Goal: Task Accomplishment & Management: Complete application form

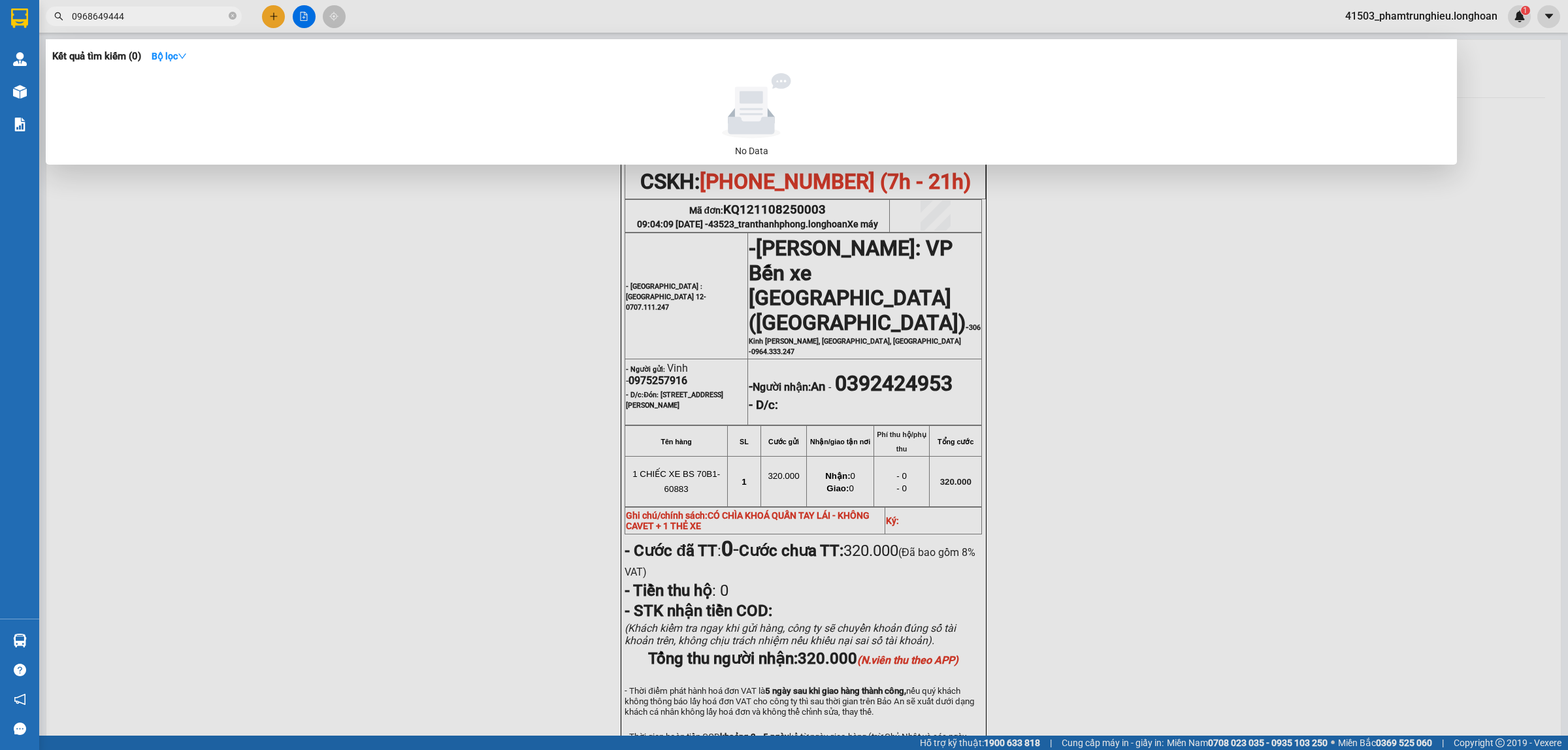
scroll to position [82, 0]
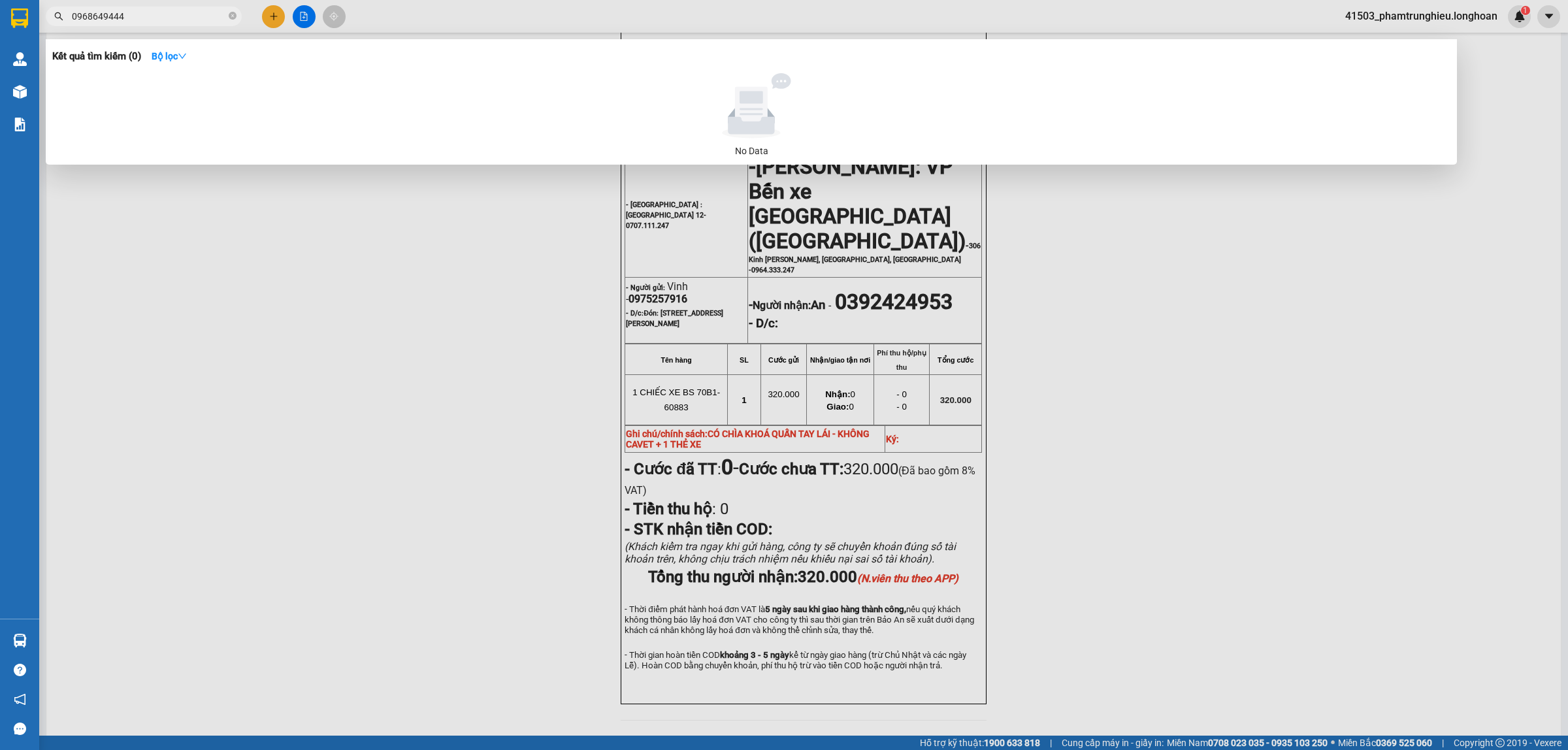
click at [145, 23] on input "0968649444" at bounding box center [148, 16] width 154 height 15
click at [174, 17] on input "0968649444" at bounding box center [148, 16] width 154 height 15
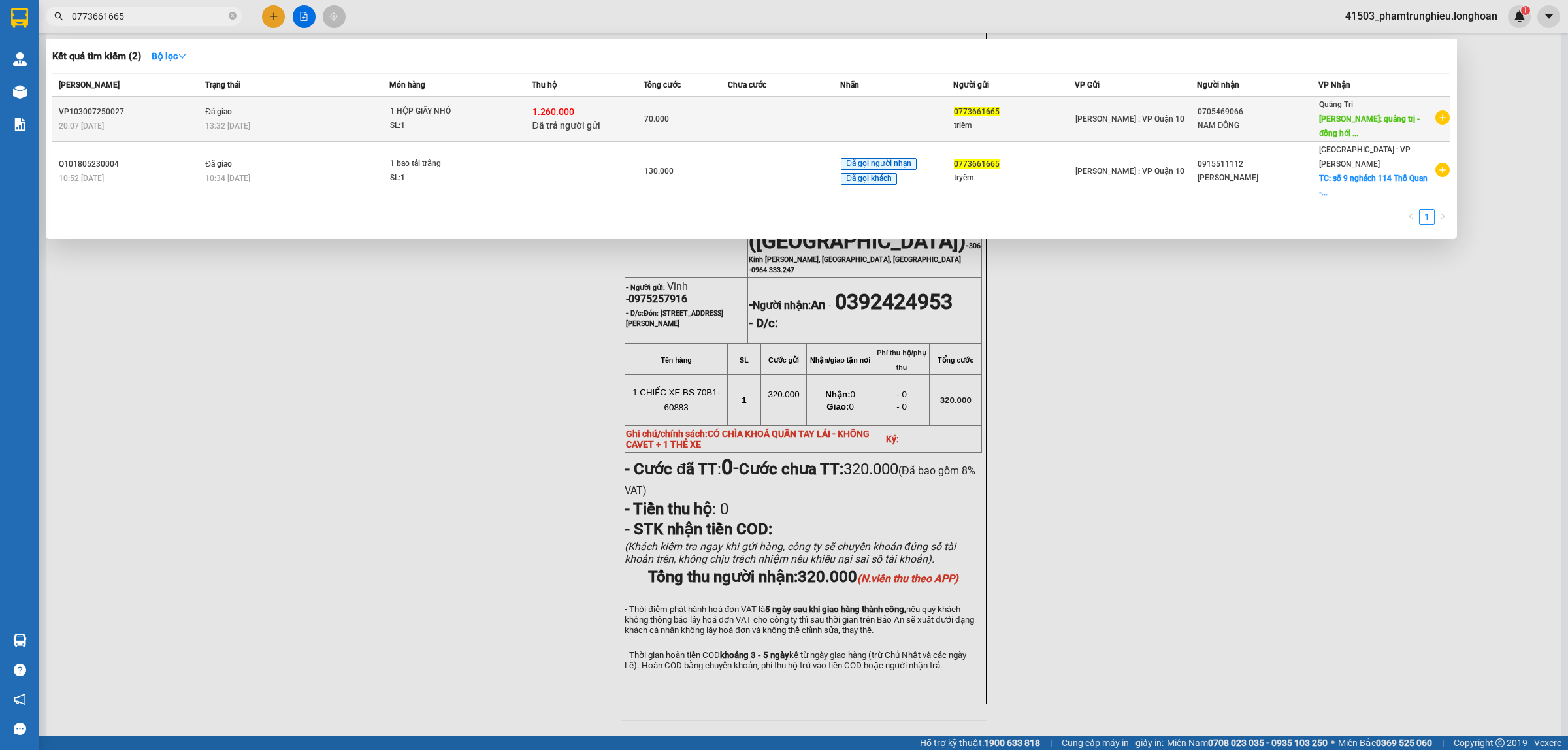
type input "0773661665"
click at [438, 102] on td "1 HỘP GIẤY NHỎ SL: 1" at bounding box center [461, 119] width 142 height 45
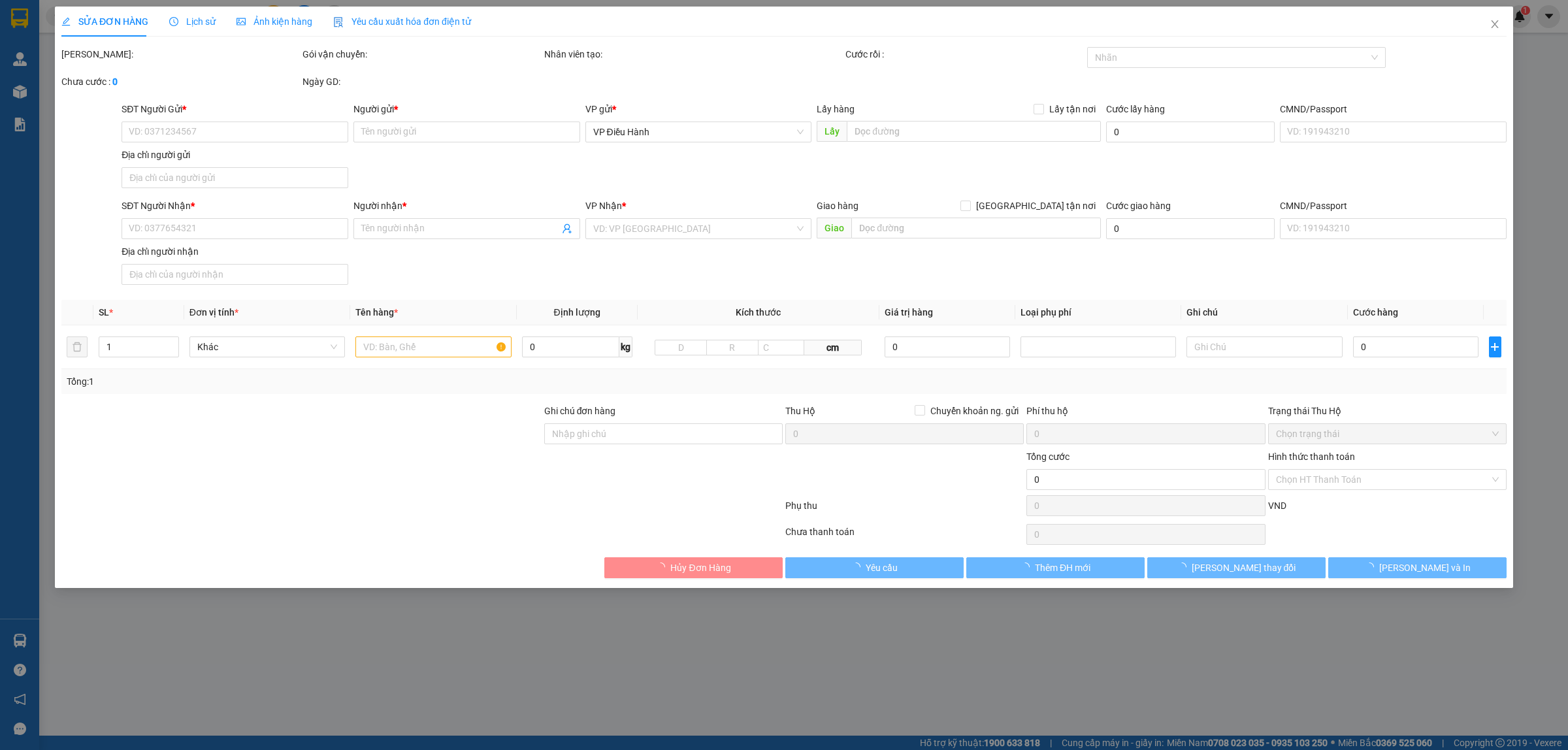
type input "0773661665"
type input "triểm"
type input "0705469066"
type input "NAM ĐÔNG"
type input "quảng trị - đồng hới QL1A"
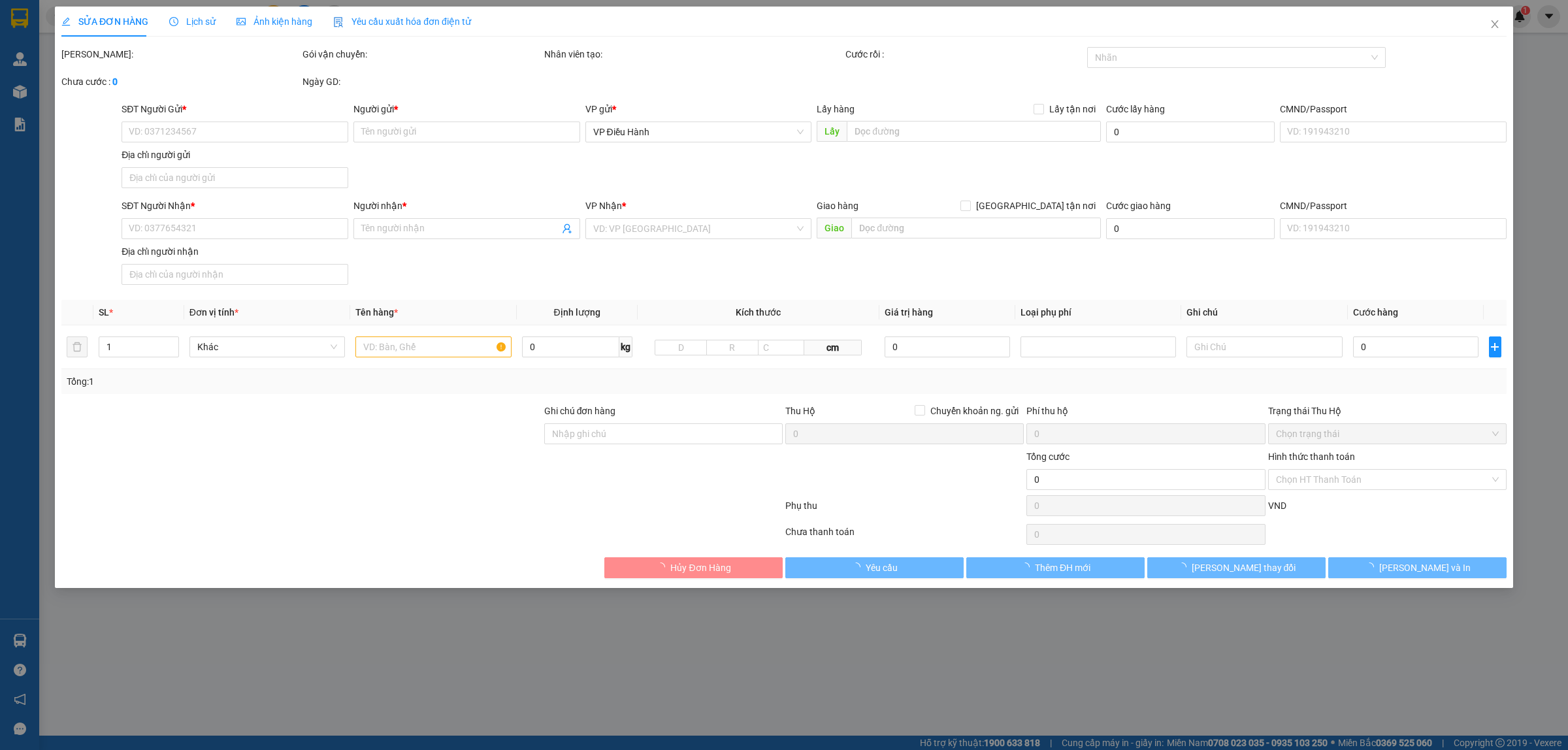
checkbox input "true"
type input "1.260.000"
type input "10.000"
type input "70.000"
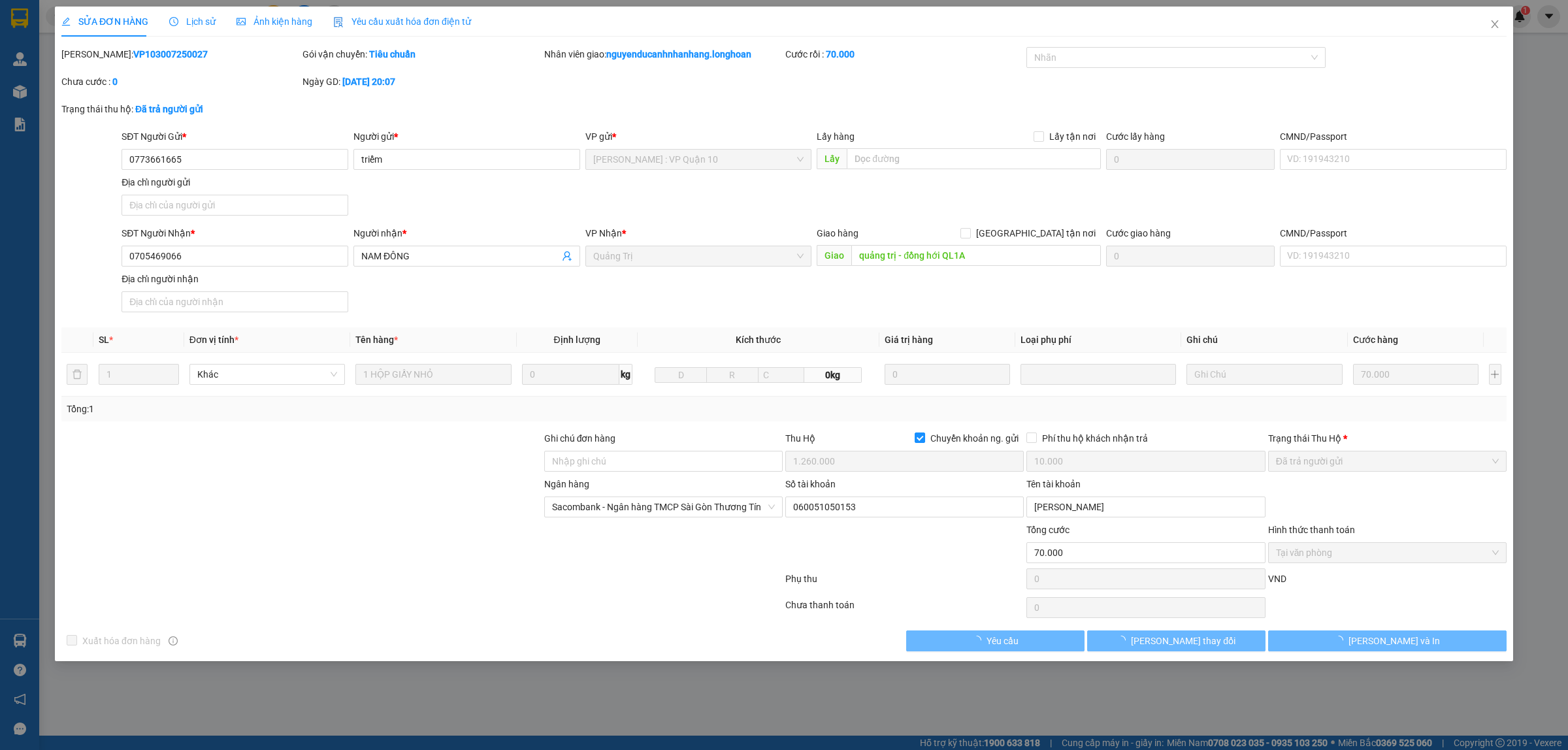
click at [200, 31] on div "Lịch sử" at bounding box center [192, 21] width 47 height 30
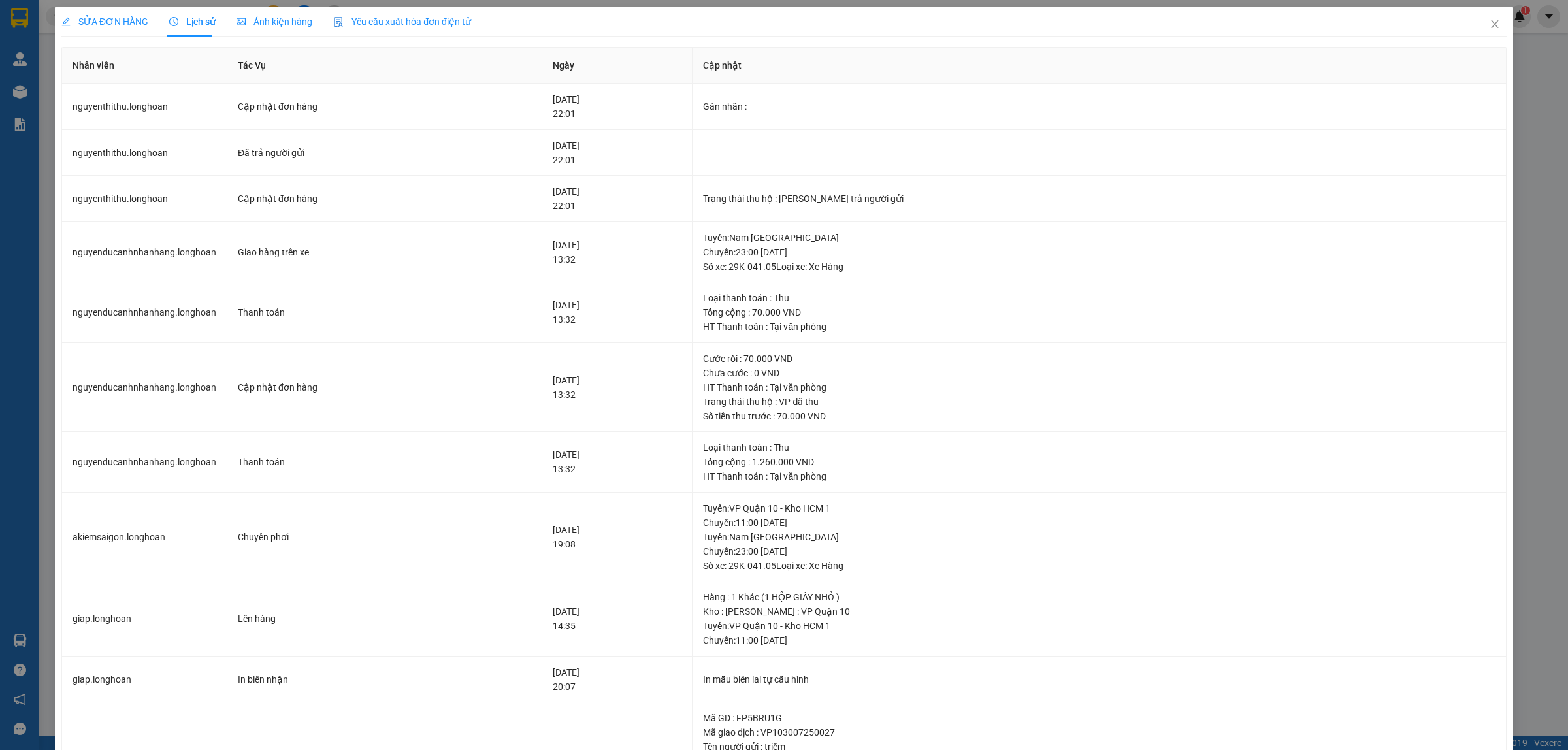
drag, startPoint x: 118, startPoint y: 24, endPoint x: 141, endPoint y: 56, distance: 39.4
click at [116, 24] on span "SỬA ĐƠN HÀNG" at bounding box center [105, 21] width 87 height 10
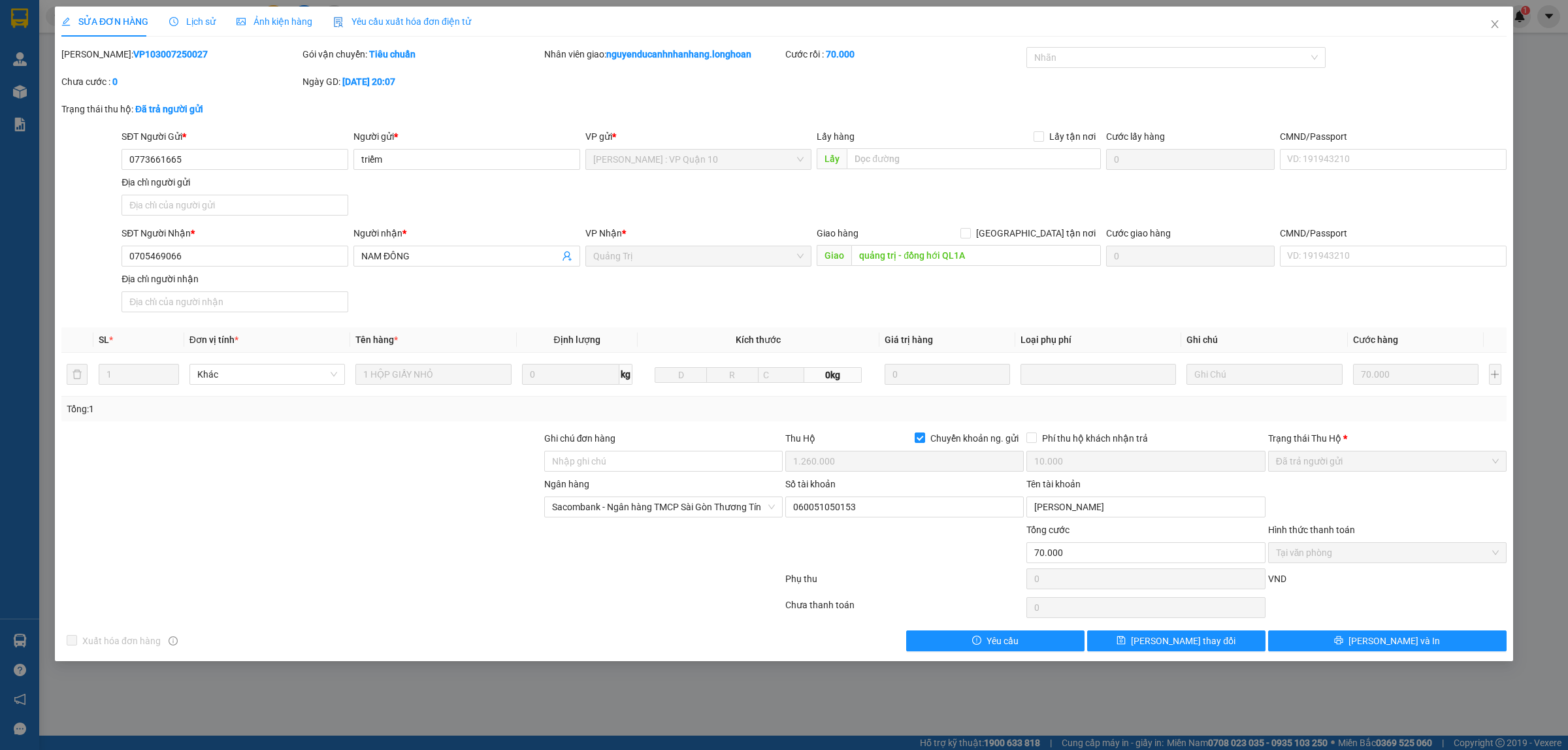
click at [193, 24] on span "Lịch sử" at bounding box center [192, 21] width 47 height 10
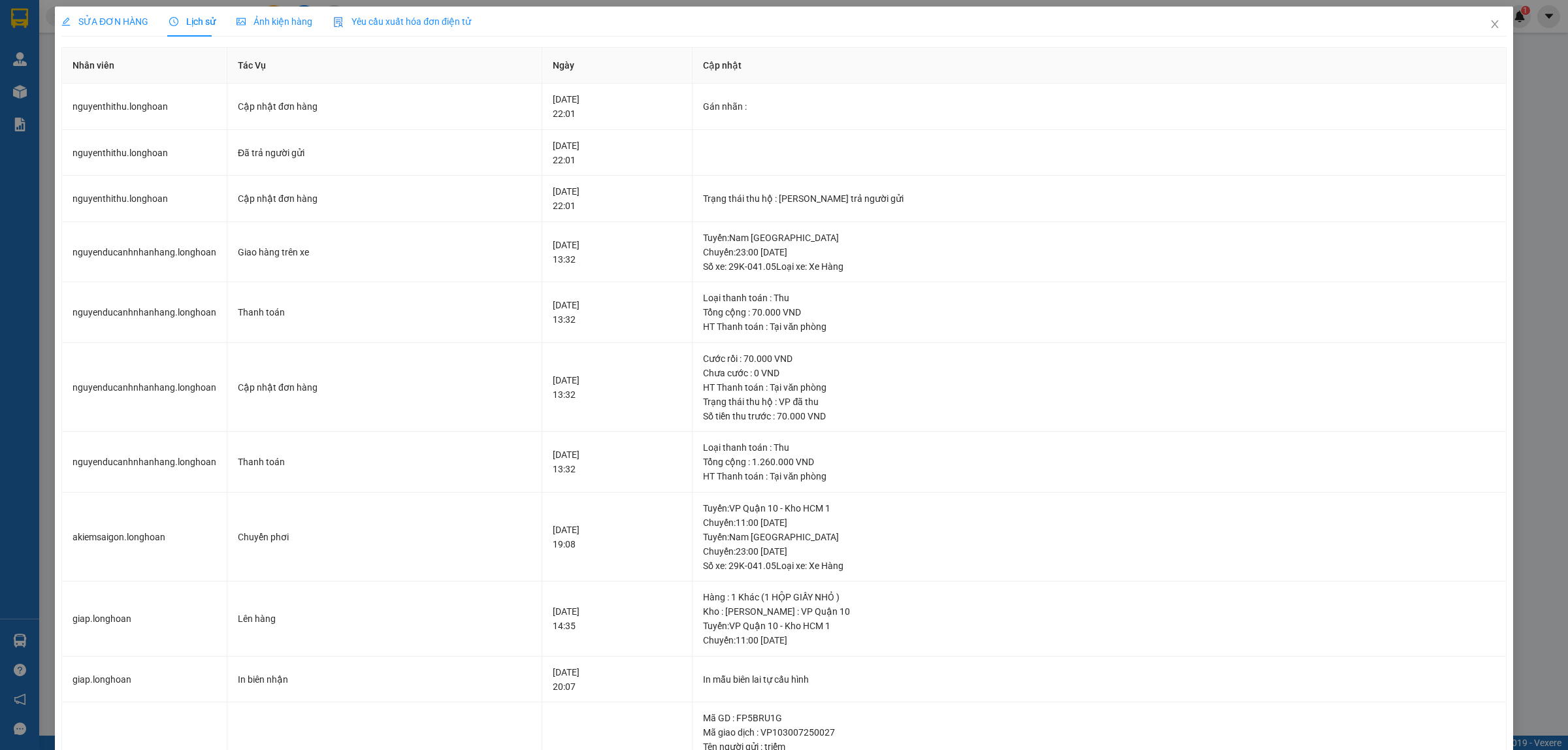
click at [109, 23] on span "SỬA ĐƠN HÀNG" at bounding box center [105, 21] width 87 height 10
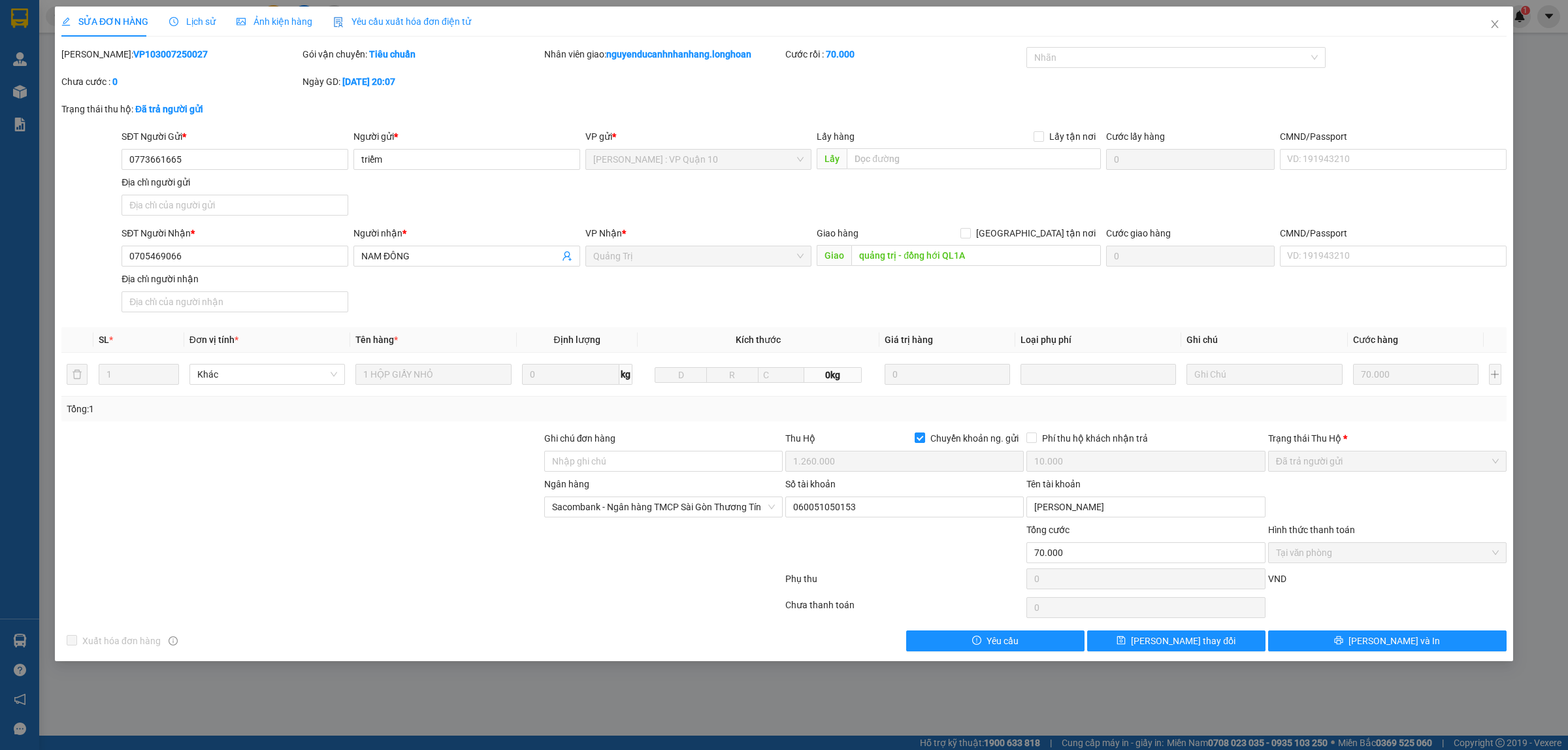
click at [194, 20] on span "Lịch sử" at bounding box center [192, 21] width 47 height 10
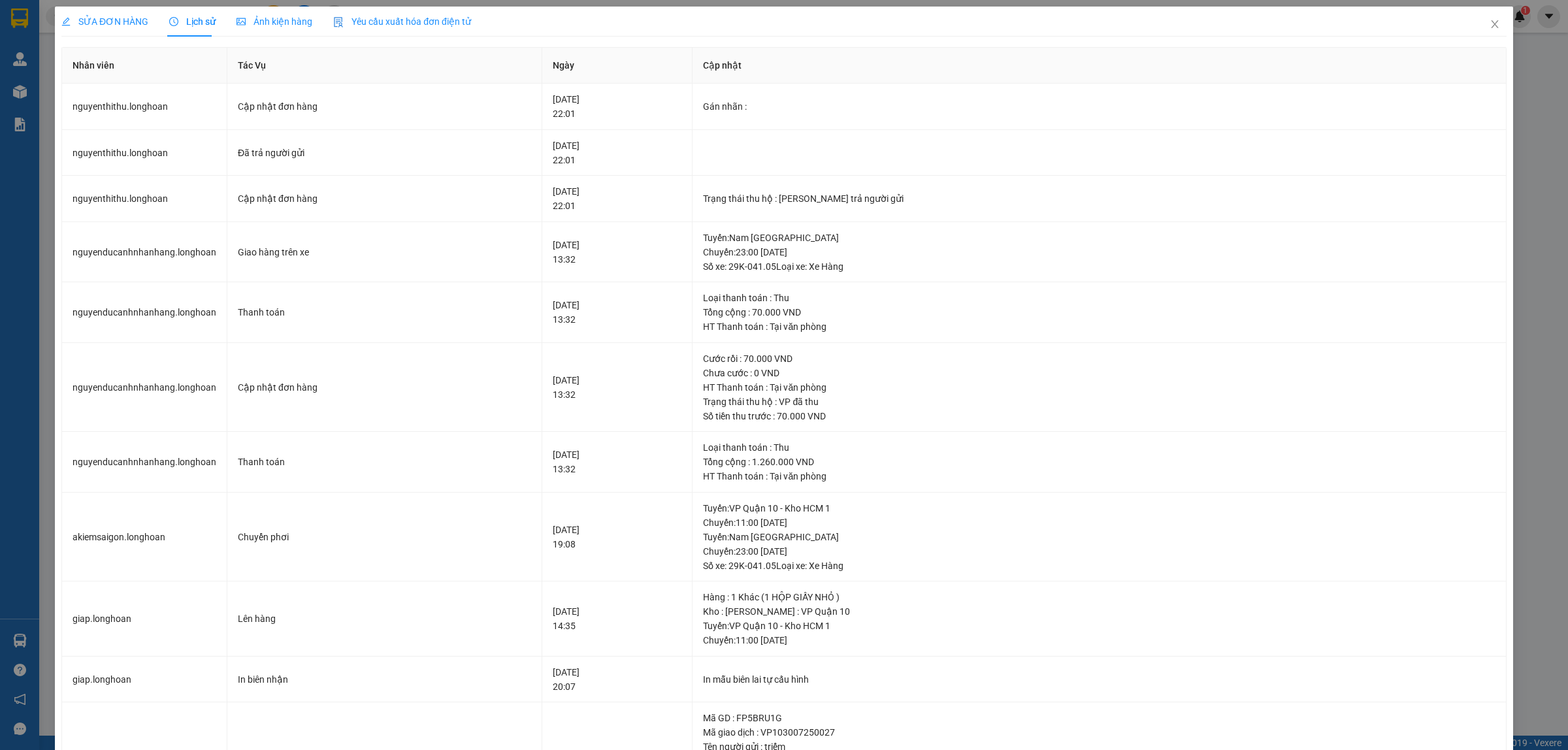
click at [93, 12] on div "SỬA ĐƠN HÀNG" at bounding box center [105, 21] width 87 height 30
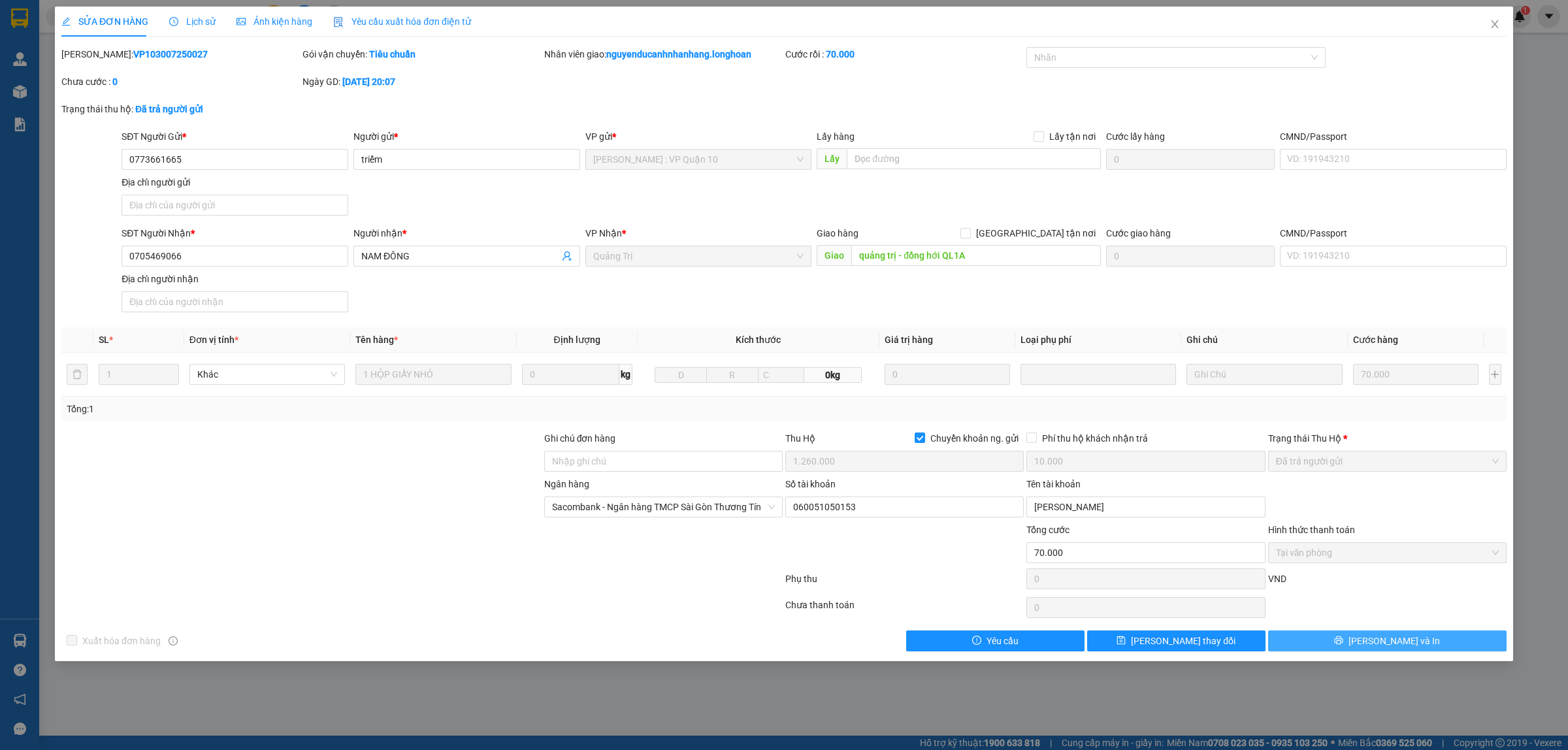
click at [1377, 638] on span "[PERSON_NAME] và In" at bounding box center [1394, 641] width 91 height 15
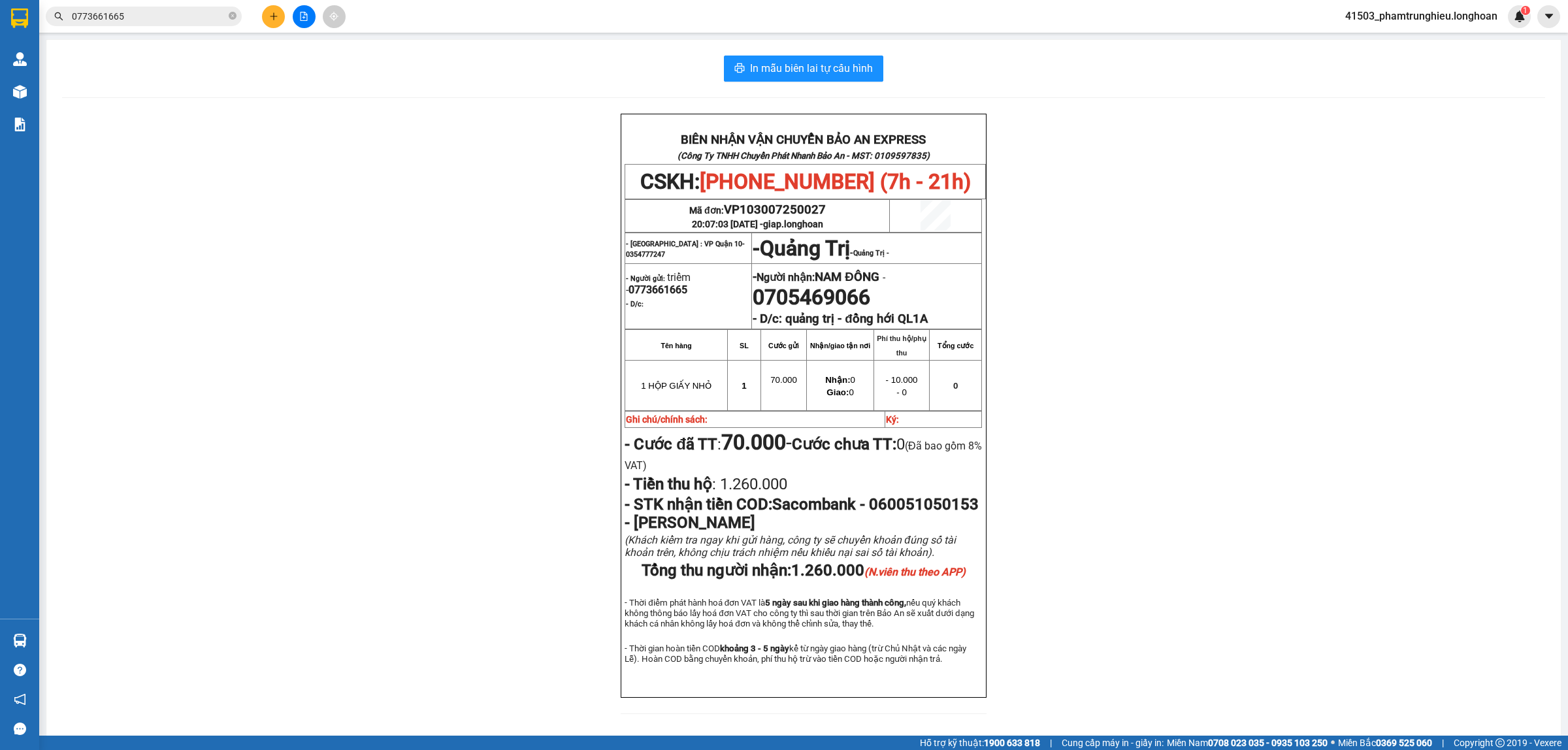
click at [167, 16] on input "0773661665" at bounding box center [148, 16] width 154 height 15
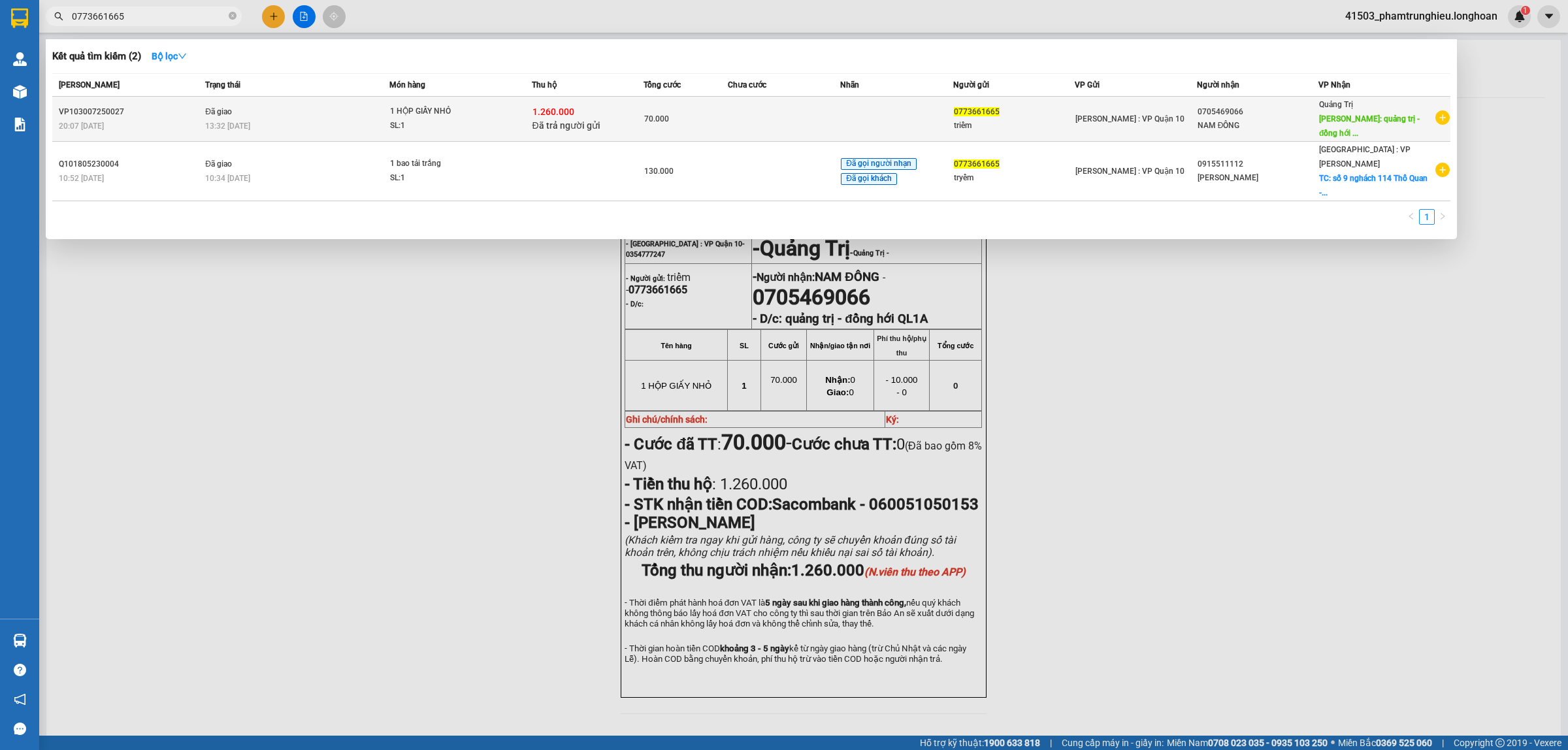
click at [236, 109] on td "Đã giao 13:32 [DATE]" at bounding box center [295, 119] width 187 height 45
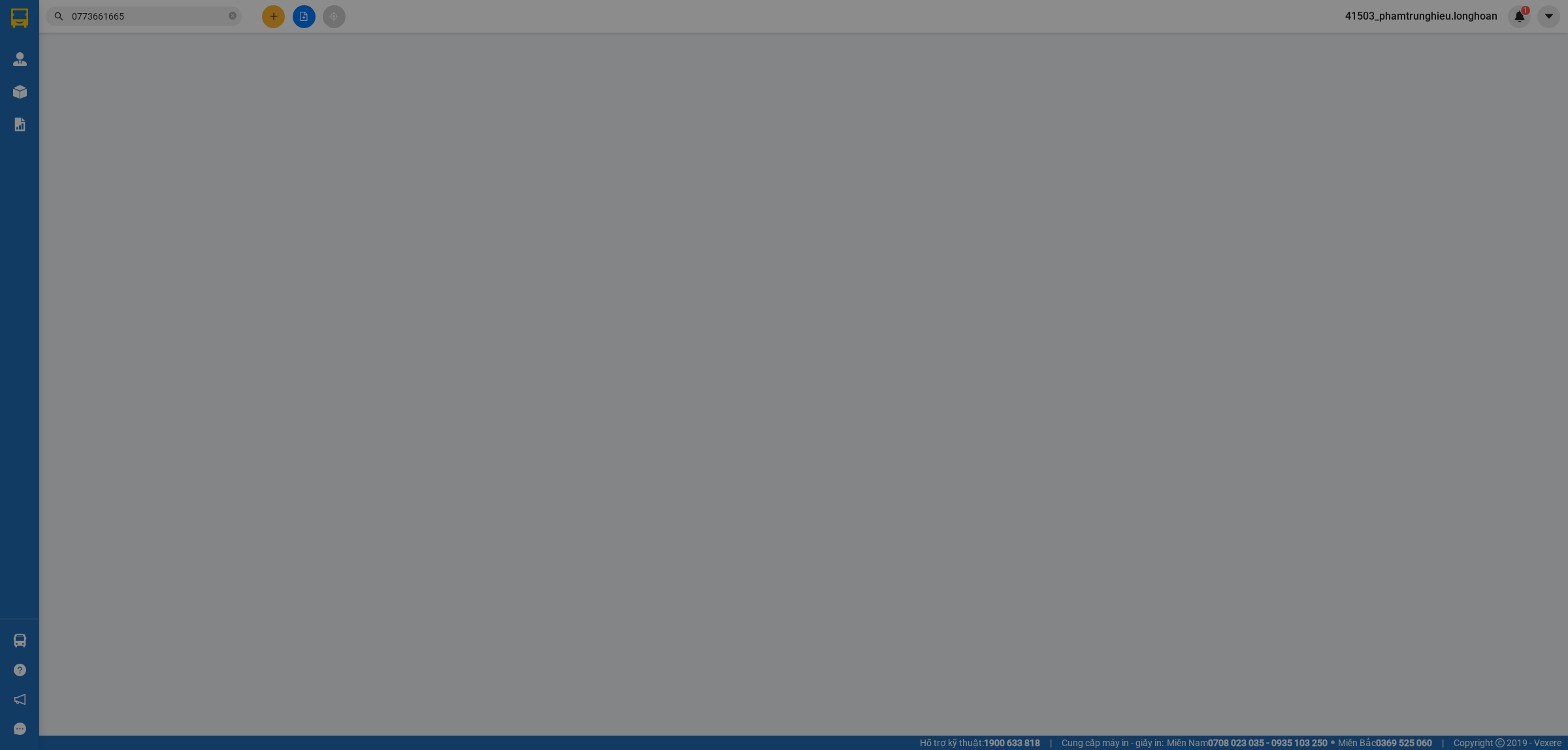
type input "0773661665"
type input "triểm"
type input "0705469066"
type input "NAM ĐÔNG"
type input "quảng trị - đồng hới QL1A"
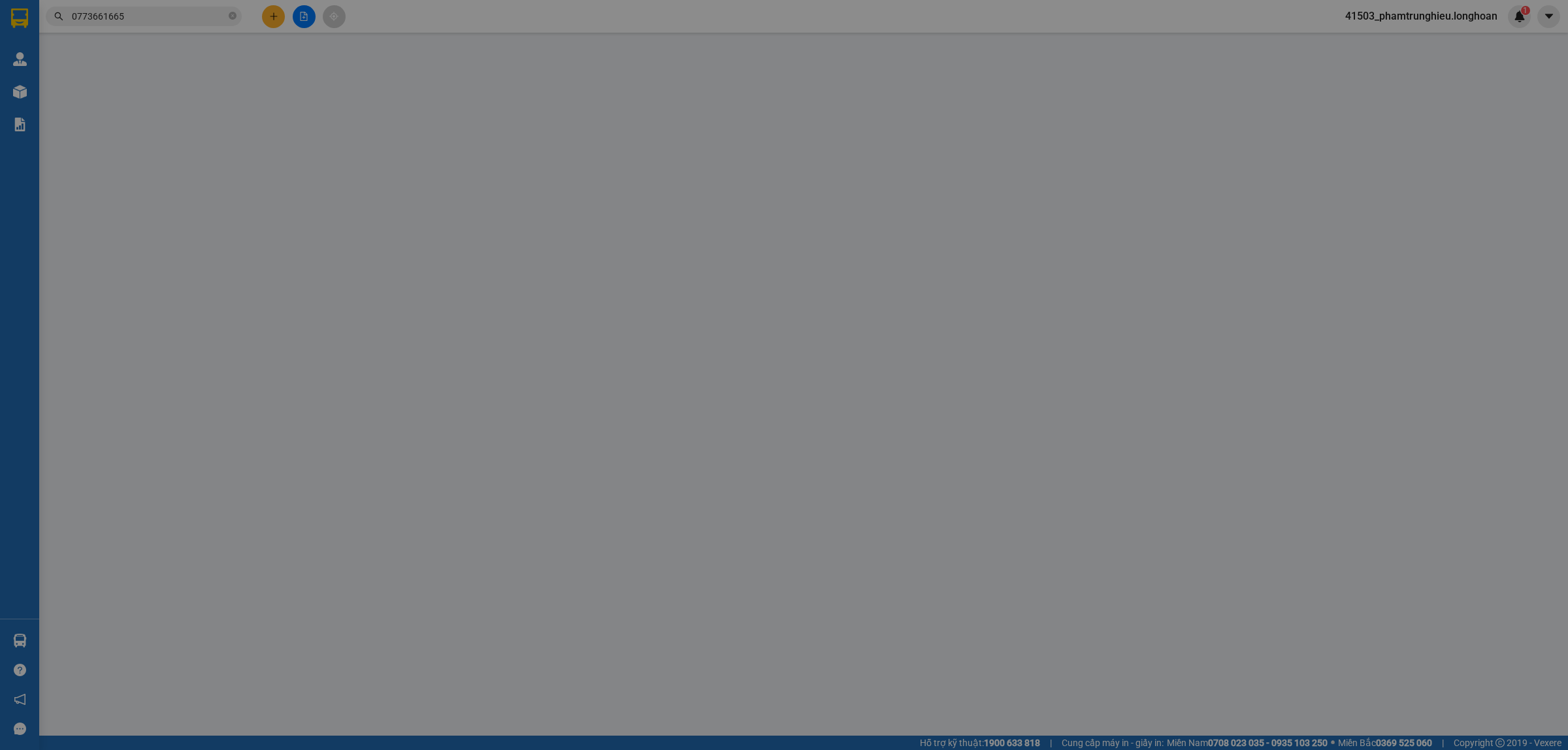
checkbox input "true"
type input "1.260.000"
type input "10.000"
type input "70.000"
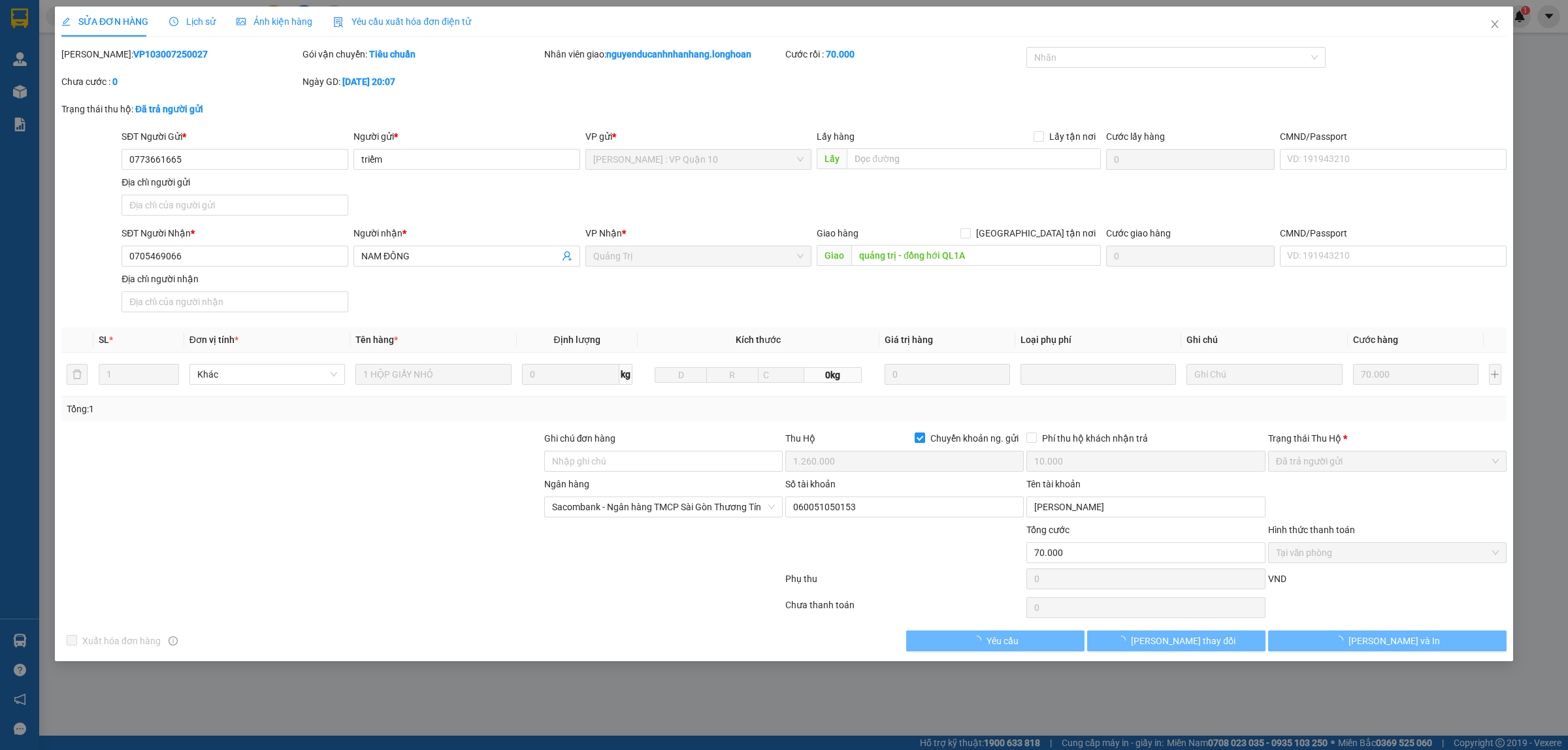
click at [201, 18] on span "Lịch sử" at bounding box center [192, 21] width 47 height 10
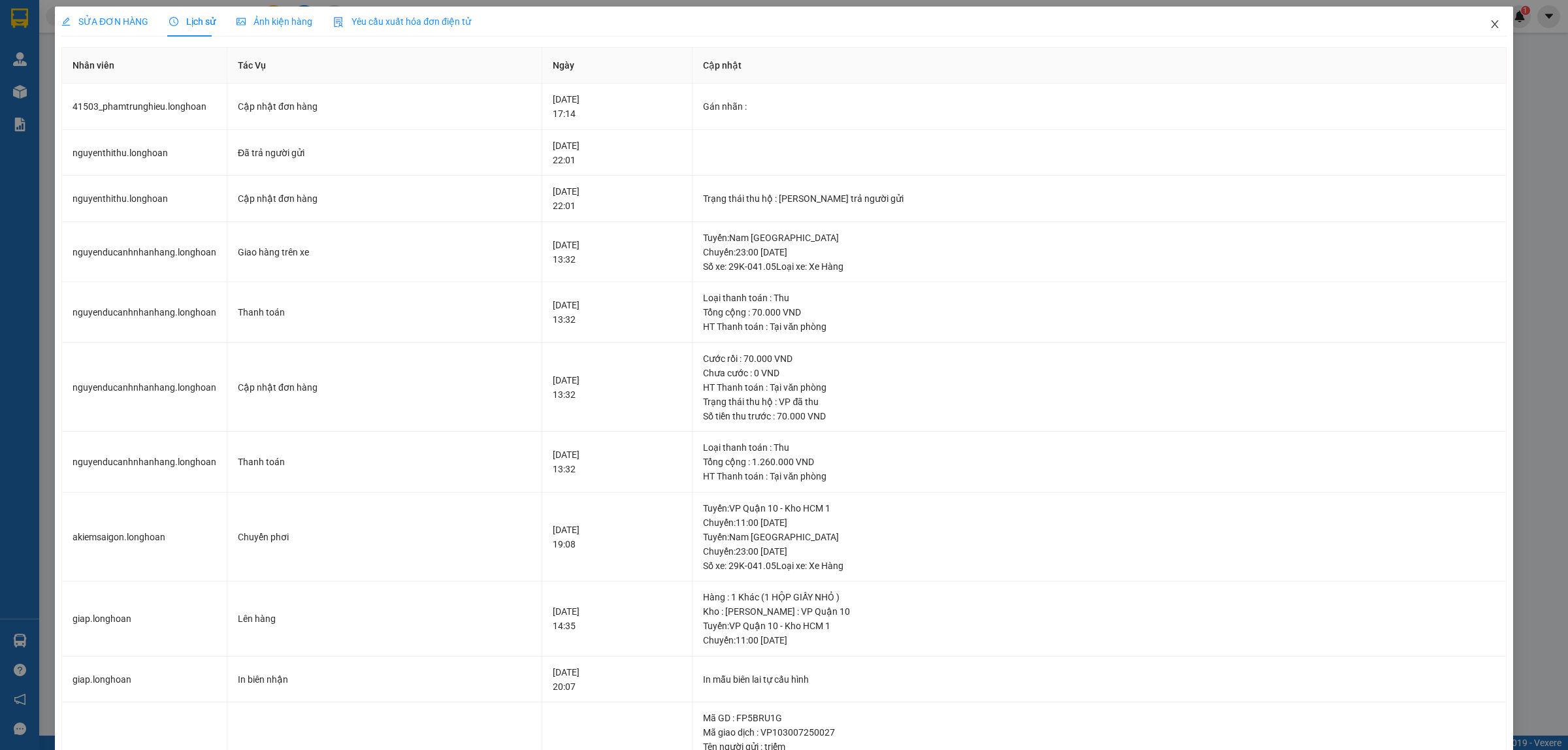
click at [1489, 24] on icon "close" at bounding box center [1494, 24] width 10 height 10
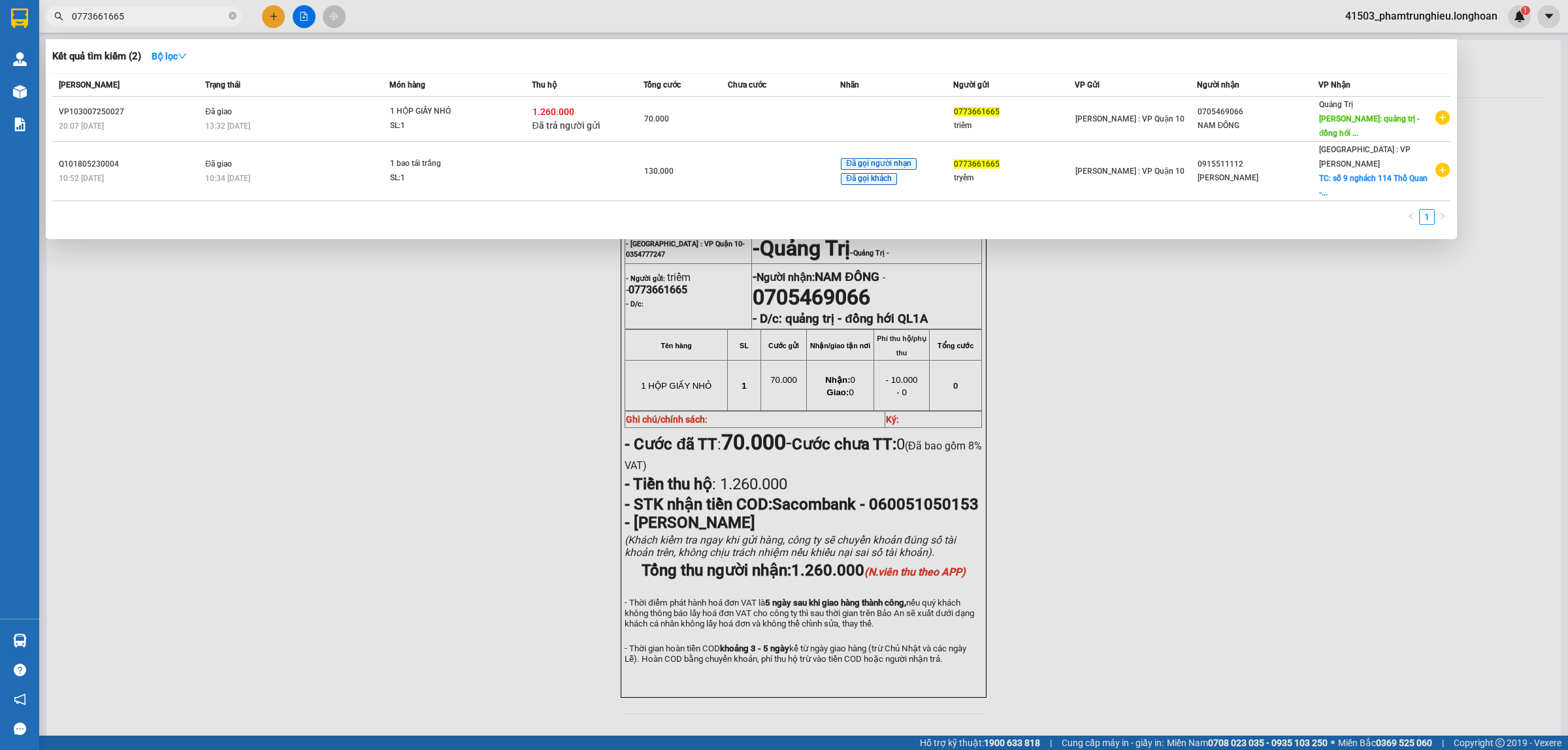
click at [158, 16] on input "0773661665" at bounding box center [148, 16] width 154 height 15
click at [177, 15] on input "0773661665" at bounding box center [148, 16] width 154 height 15
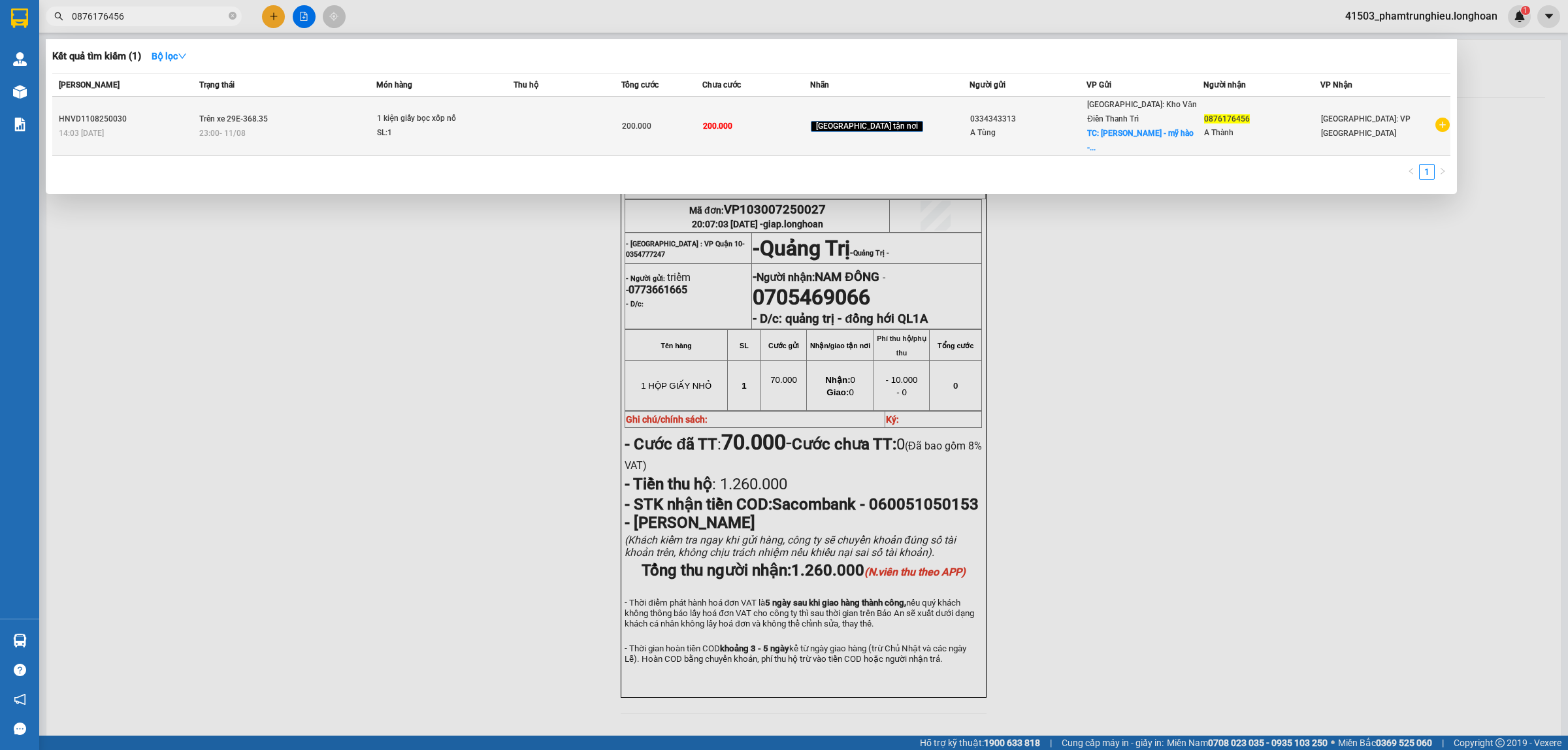
type input "0876176456"
click at [330, 107] on td "Trên xe 29E-368.35 23:00 [DATE]" at bounding box center [286, 126] width 180 height 59
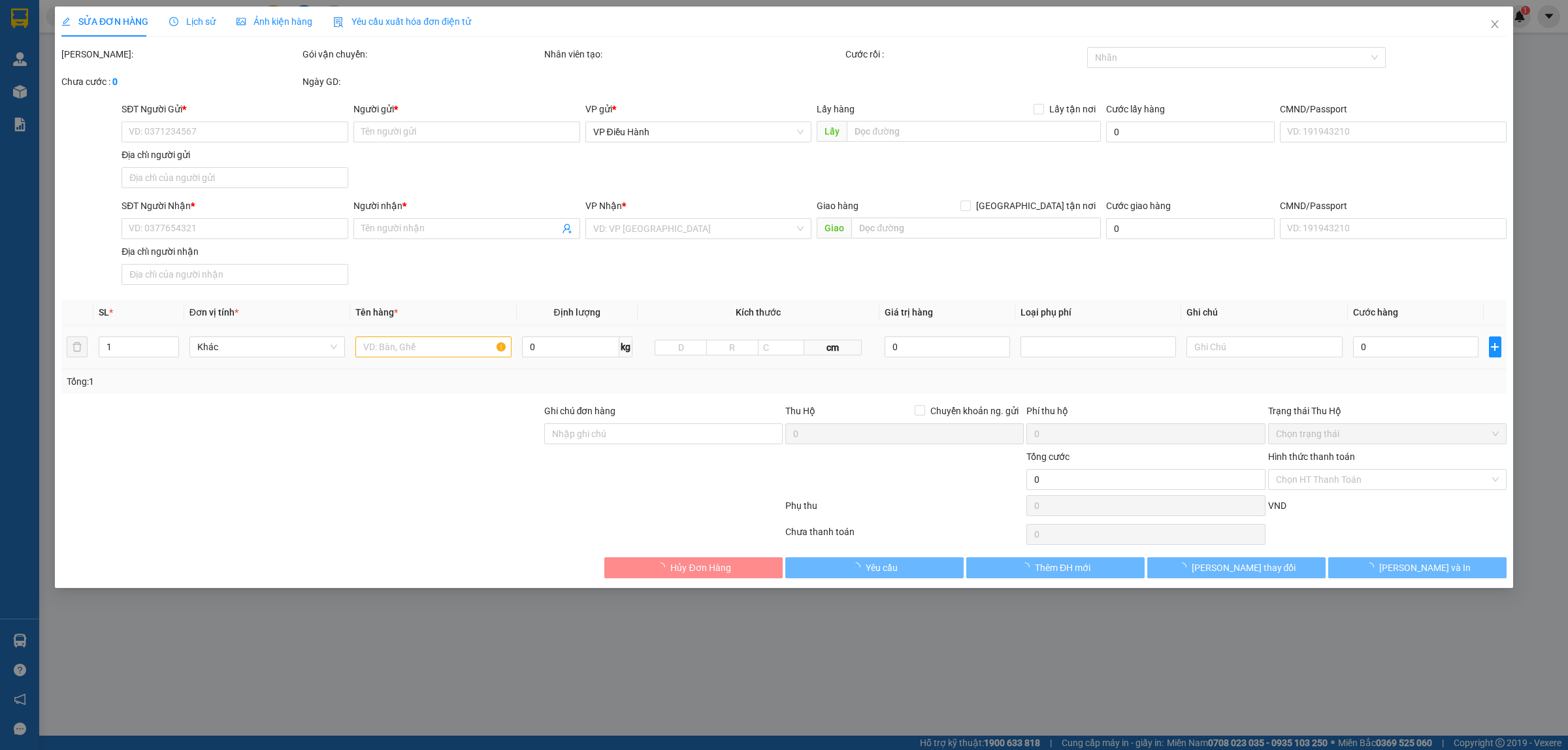
type input "0334343313"
type input "A Tùng"
checkbox input "true"
type input "[PERSON_NAME] - mỹ hào - [GEOGRAPHIC_DATA]"
type input "0876176456"
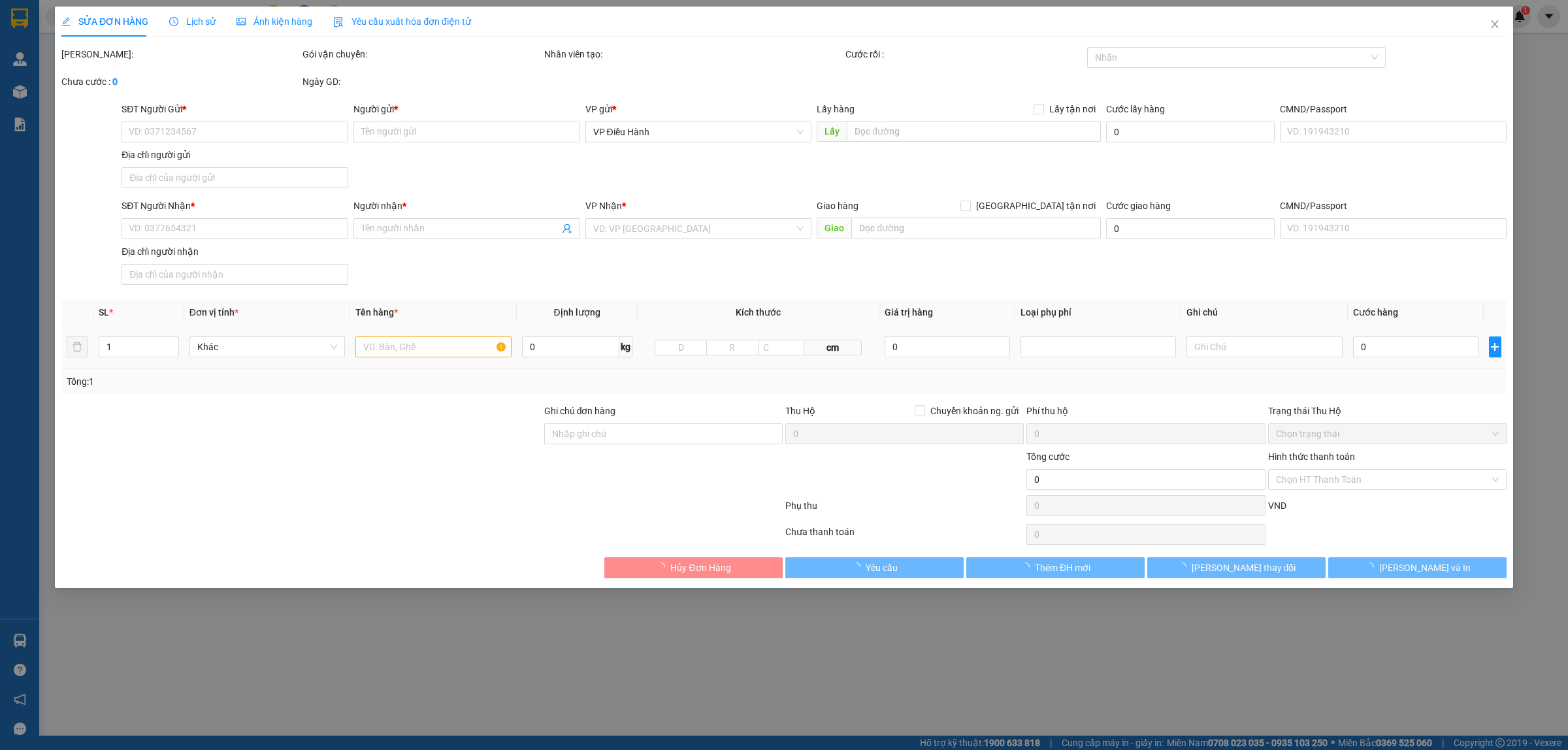
type input "A Thành"
type input "200.000"
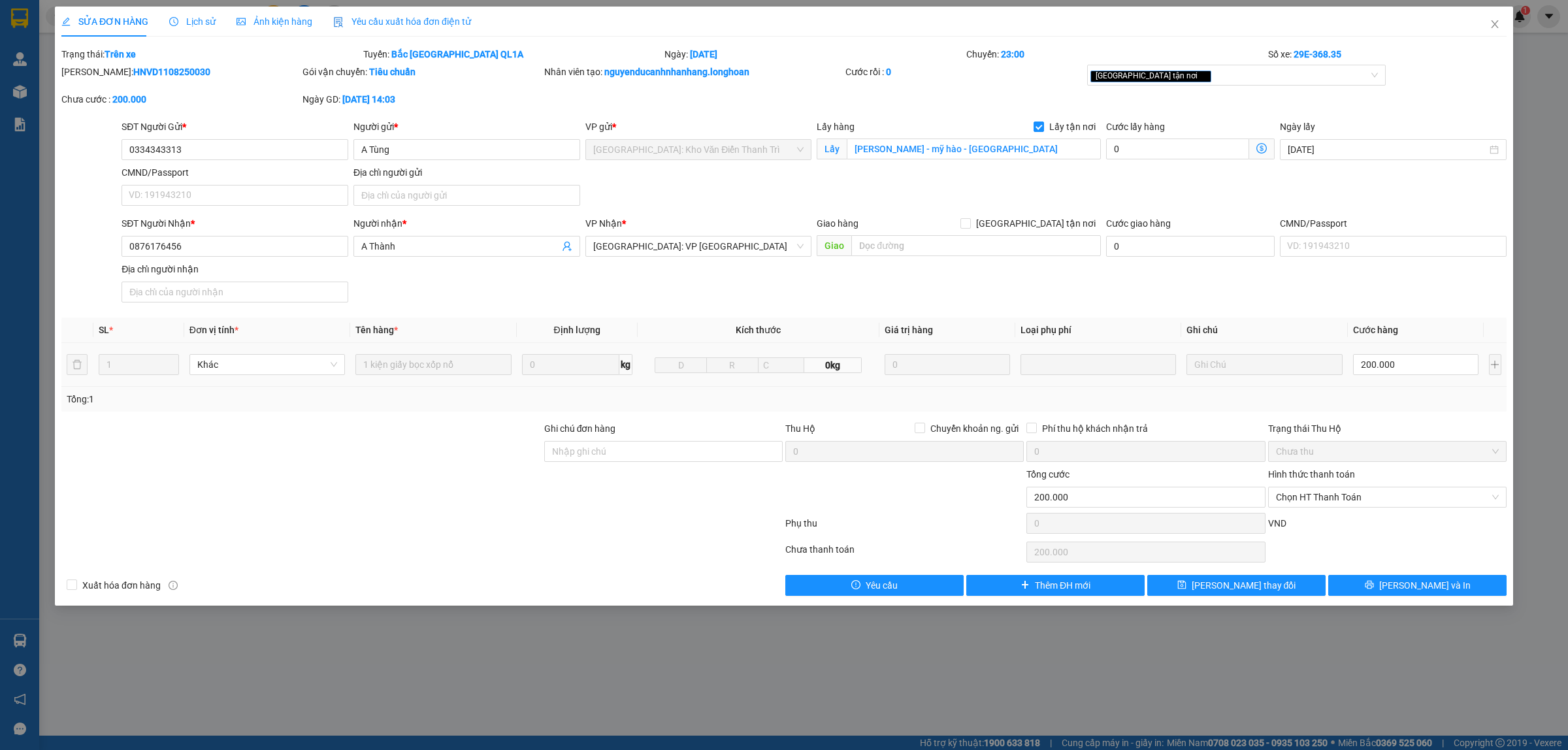
click at [196, 24] on span "Lịch sử" at bounding box center [192, 21] width 47 height 10
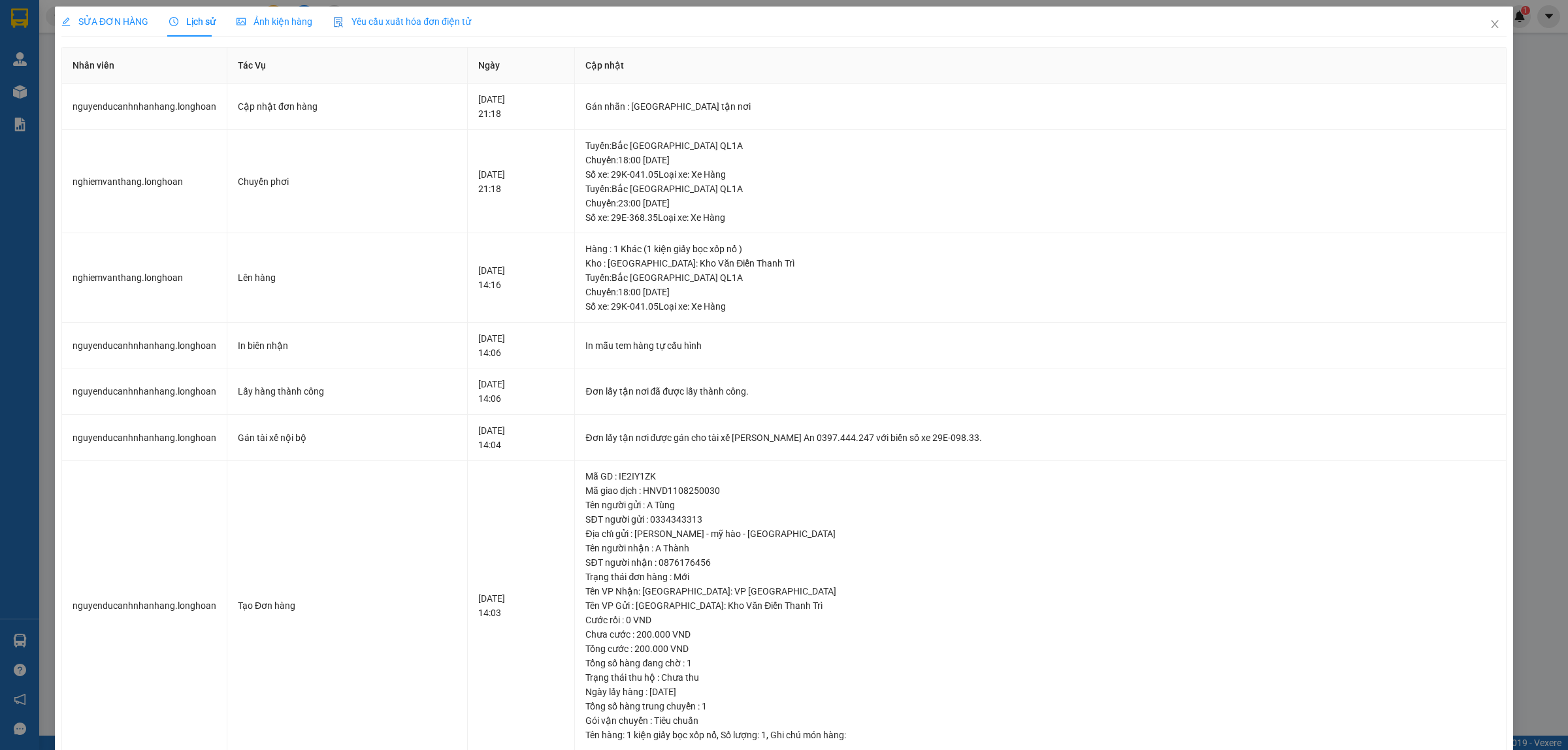
click at [93, 24] on span "SỬA ĐƠN HÀNG" at bounding box center [105, 21] width 87 height 10
